Goal: Book appointment/travel/reservation

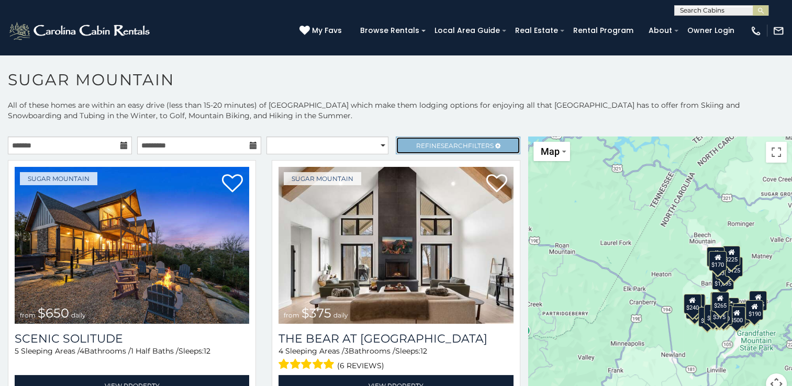
click at [444, 144] on span "Search" at bounding box center [454, 146] width 27 height 8
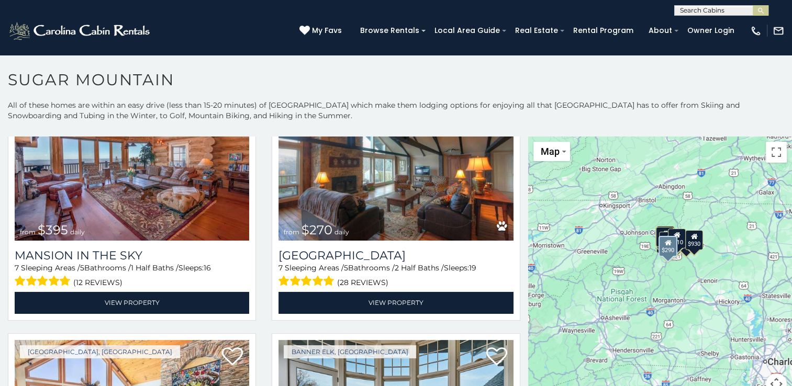
scroll to position [898, 0]
